Goal: Information Seeking & Learning: Learn about a topic

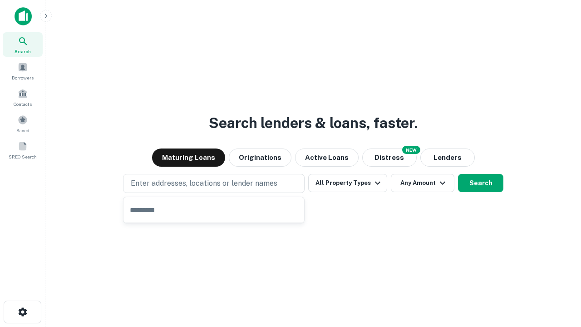
type input "**********"
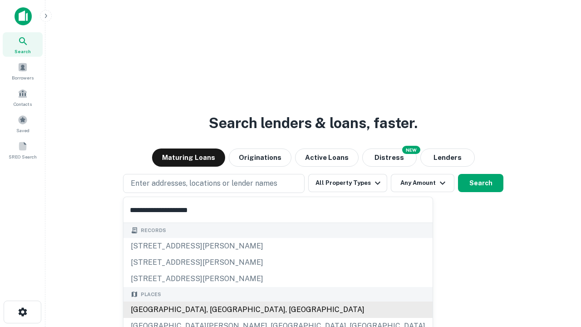
click at [217, 310] on div "[GEOGRAPHIC_DATA], [GEOGRAPHIC_DATA], [GEOGRAPHIC_DATA]" at bounding box center [278, 310] width 309 height 16
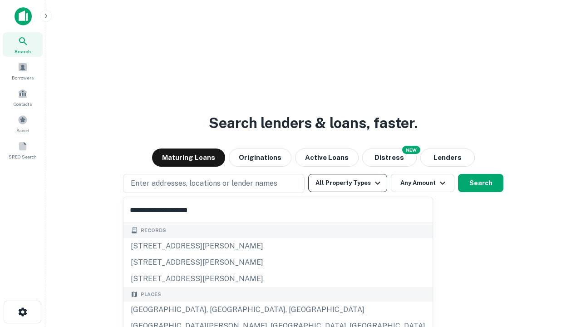
click at [348, 183] on button "All Property Types" at bounding box center [347, 183] width 79 height 18
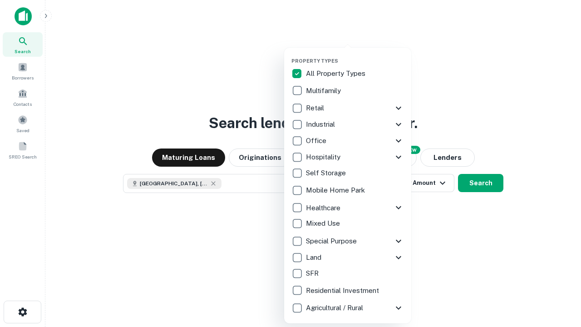
click at [355, 55] on button "button" at bounding box center [355, 55] width 127 height 0
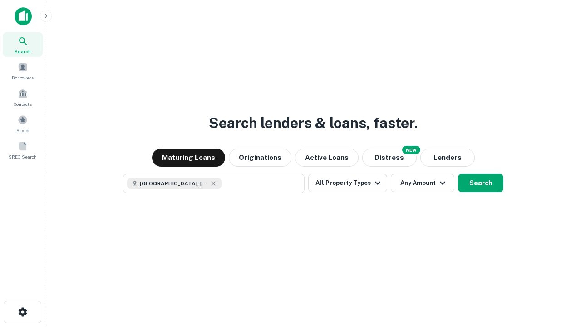
scroll to position [15, 0]
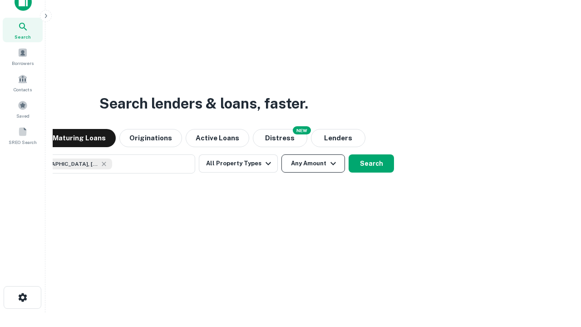
click at [282, 154] on button "Any Amount" at bounding box center [314, 163] width 64 height 18
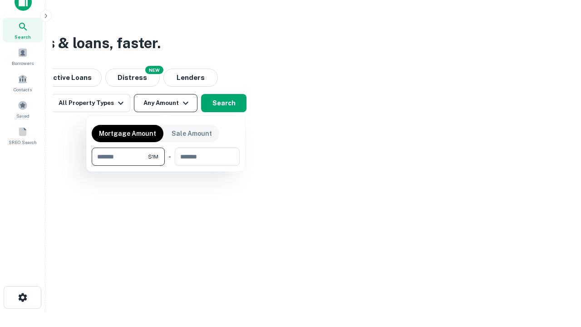
type input "*******"
click at [166, 166] on button "button" at bounding box center [166, 166] width 148 height 0
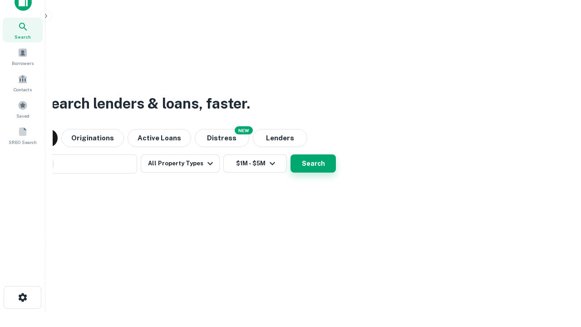
click at [291, 154] on button "Search" at bounding box center [313, 163] width 45 height 18
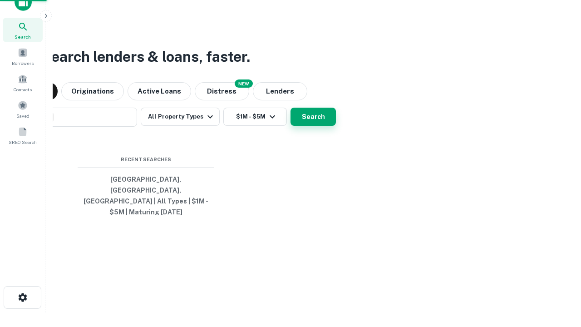
scroll to position [30, 257]
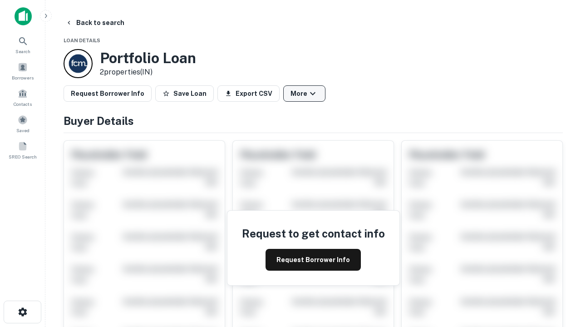
click at [304, 94] on button "More" at bounding box center [304, 93] width 42 height 16
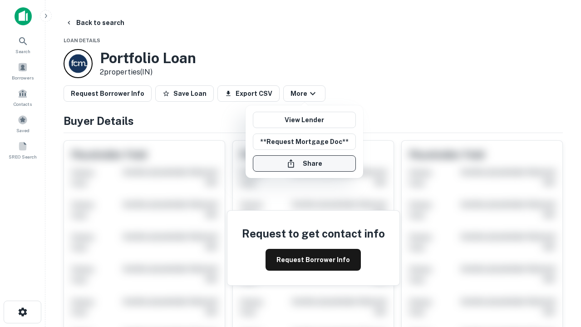
click at [304, 164] on button "Share" at bounding box center [304, 163] width 103 height 16
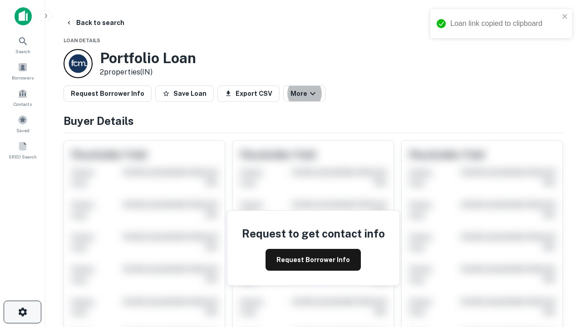
click at [22, 312] on icon "button" at bounding box center [22, 312] width 11 height 11
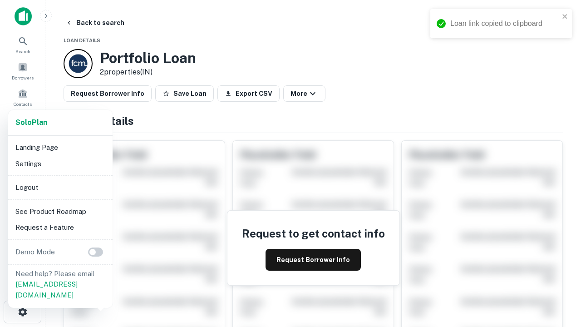
click at [60, 187] on li "Logout" at bounding box center [60, 187] width 97 height 16
